Goal: Task Accomplishment & Management: Manage account settings

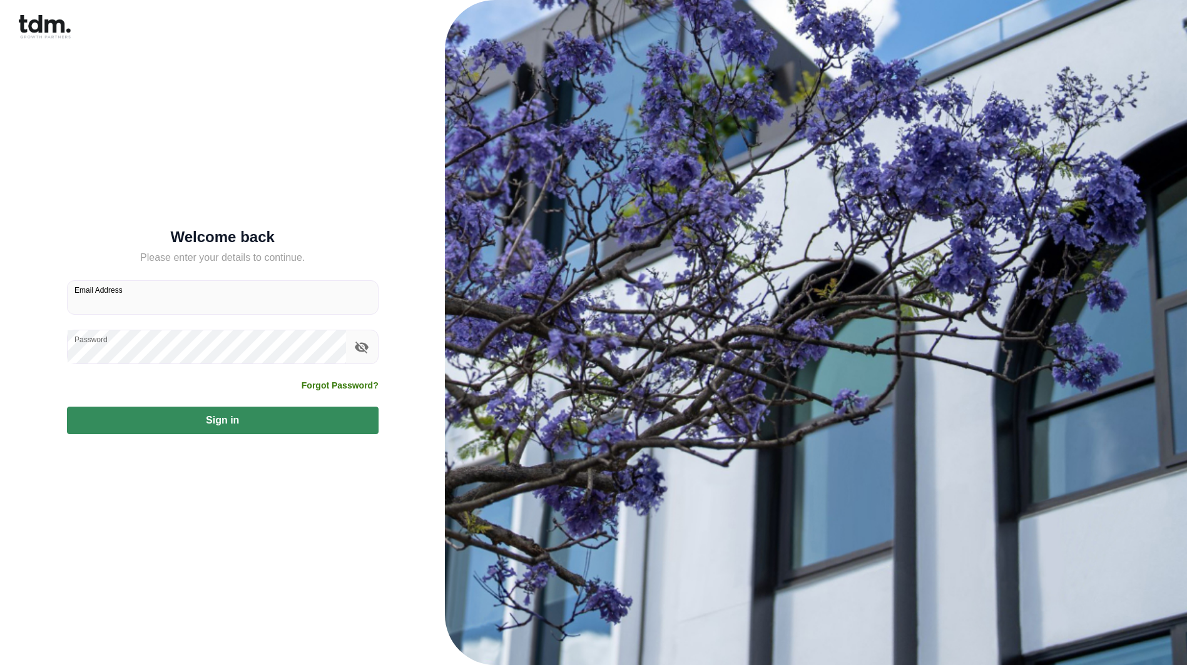
click at [212, 305] on input "Email Address" at bounding box center [223, 297] width 310 height 33
type input "**********"
click at [249, 425] on button "Sign in" at bounding box center [223, 421] width 312 height 28
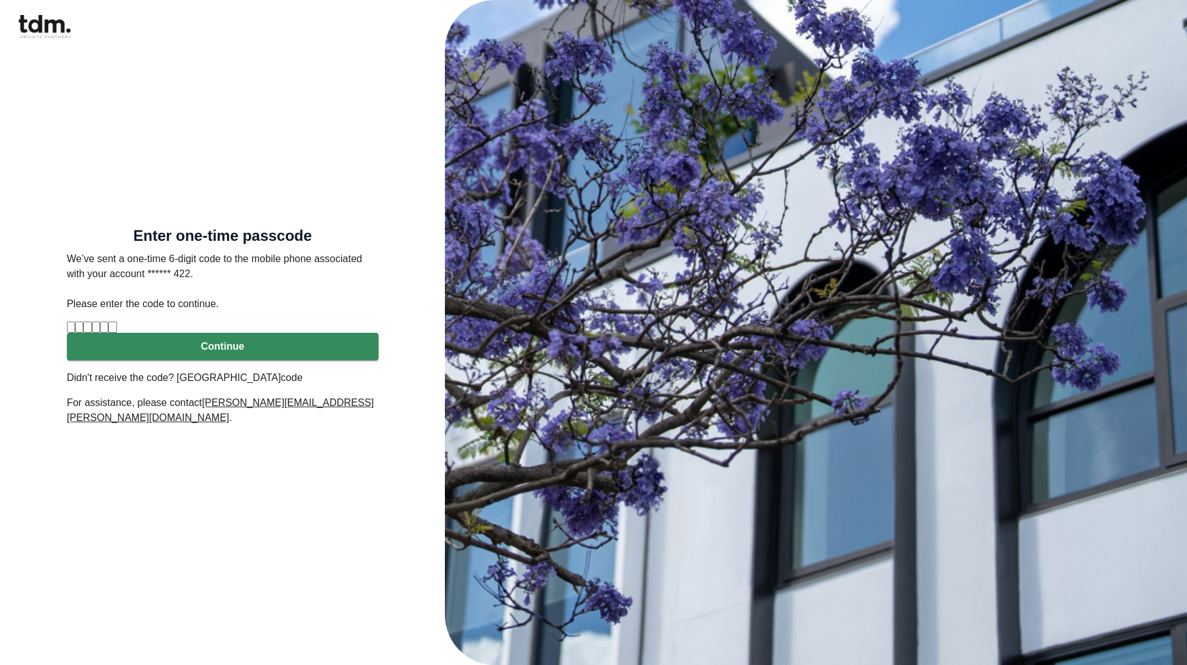
type input "*"
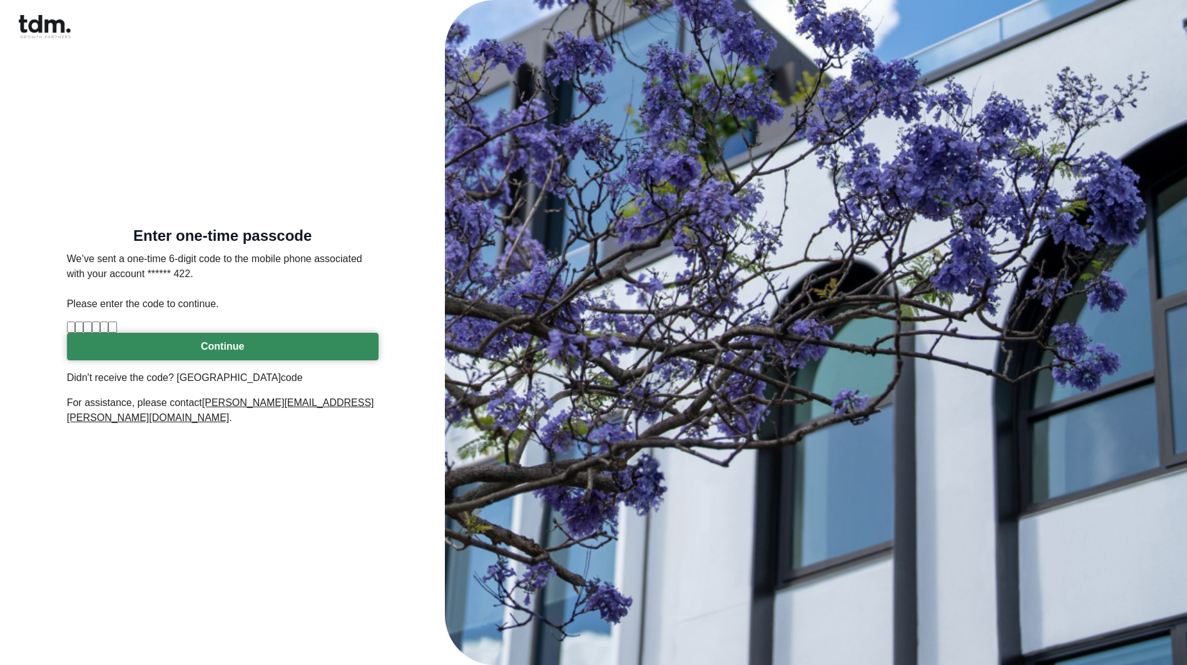
type input "*"
click at [233, 361] on button "Continue" at bounding box center [223, 347] width 312 height 28
